Goal: Task Accomplishment & Management: Complete application form

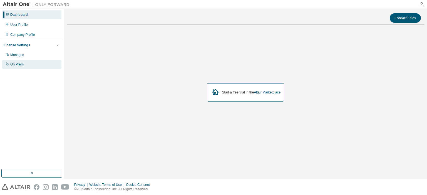
click at [15, 65] on div "On Prem" at bounding box center [16, 64] width 13 height 4
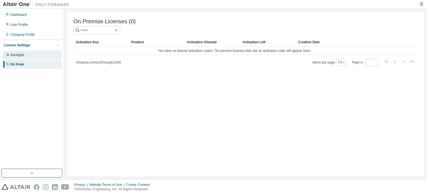
click at [20, 54] on div "Managed" at bounding box center [17, 55] width 14 height 4
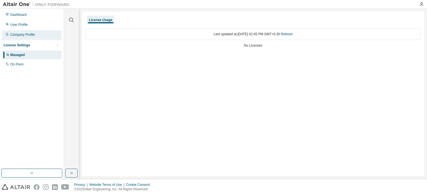
click at [22, 31] on div "Company Profile" at bounding box center [31, 34] width 59 height 9
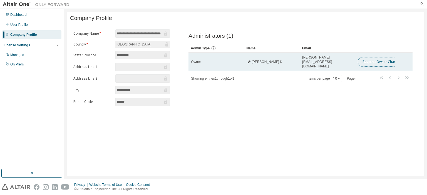
click at [379, 63] on button "Request Owner Change" at bounding box center [380, 61] width 47 height 9
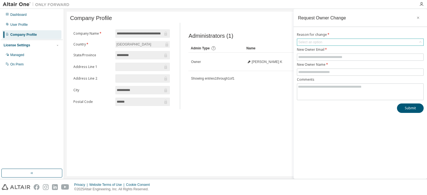
click at [335, 44] on div "Select an option" at bounding box center [360, 42] width 126 height 7
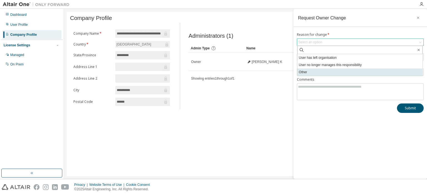
click at [306, 71] on li "Other" at bounding box center [359, 72] width 125 height 7
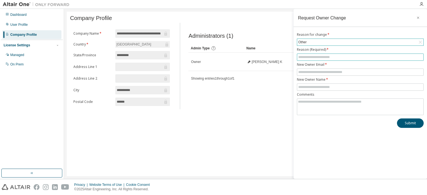
click at [310, 60] on span at bounding box center [360, 57] width 127 height 7
click at [311, 57] on input "text" at bounding box center [360, 57] width 124 height 4
click at [306, 71] on input "text" at bounding box center [360, 72] width 124 height 4
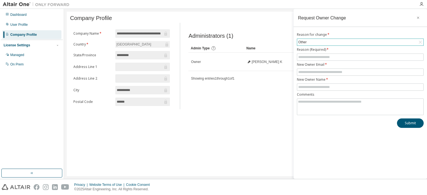
click at [311, 43] on div "Other" at bounding box center [360, 42] width 126 height 7
click at [419, 17] on icon "button" at bounding box center [418, 18] width 4 height 4
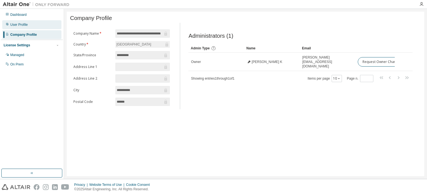
click at [24, 21] on div "User Profile" at bounding box center [31, 24] width 59 height 9
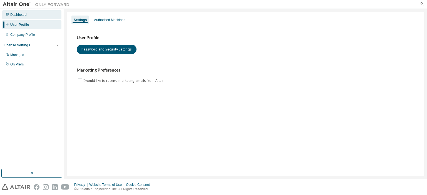
click at [27, 13] on div "Dashboard" at bounding box center [31, 14] width 59 height 9
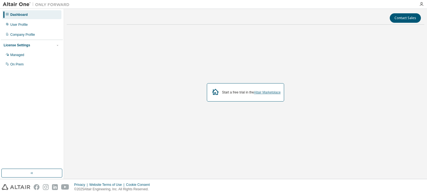
click at [267, 92] on link "Altair Marketplace" at bounding box center [267, 93] width 27 height 4
